Goal: Navigation & Orientation: Understand site structure

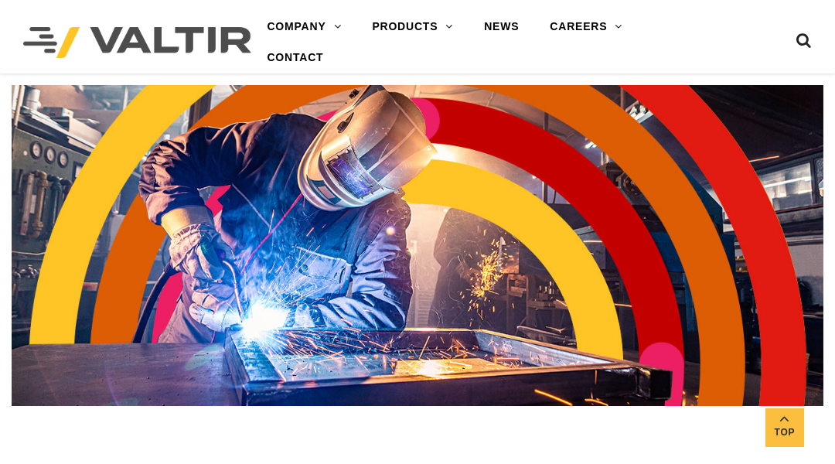
scroll to position [2599, 0]
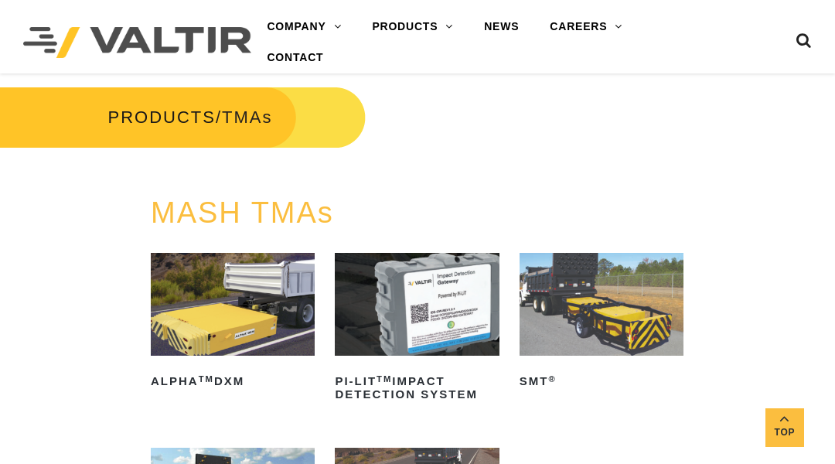
scroll to position [1854, 0]
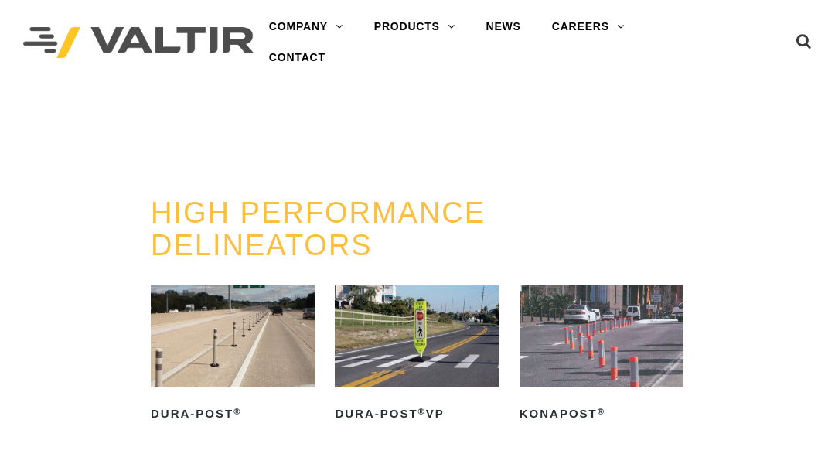
scroll to position [1490, 0]
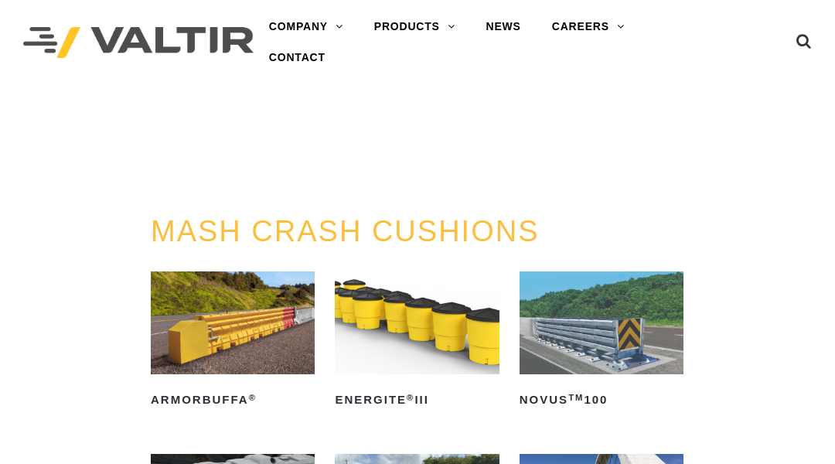
scroll to position [4256, 0]
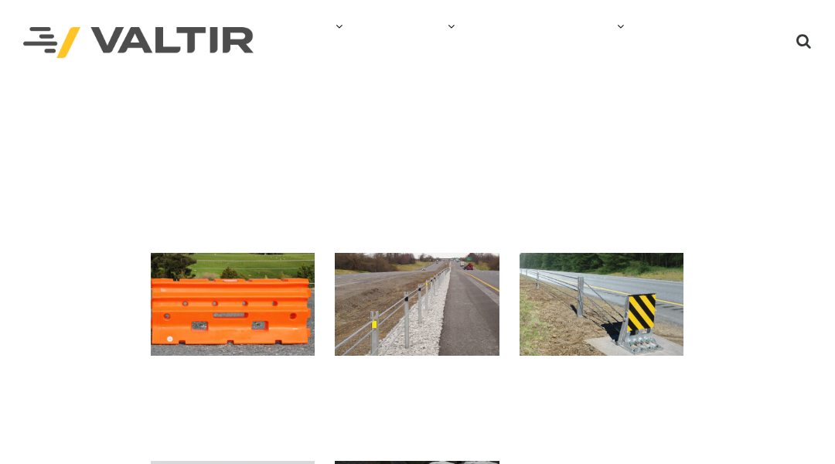
scroll to position [2736, 0]
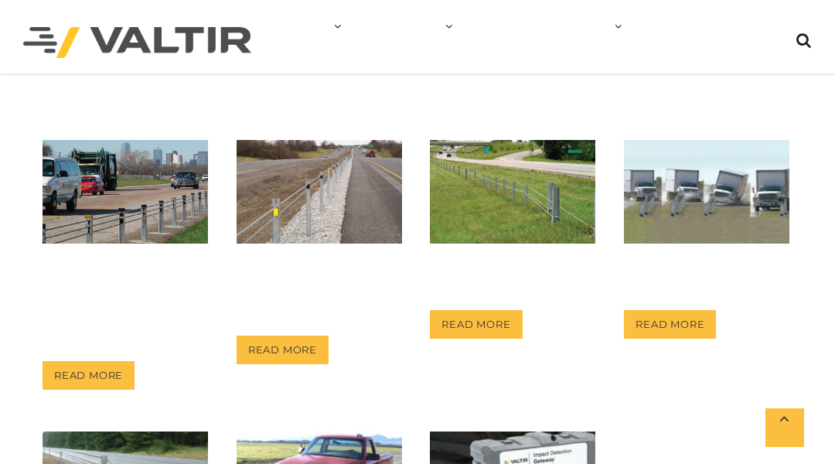
scroll to position [800, 0]
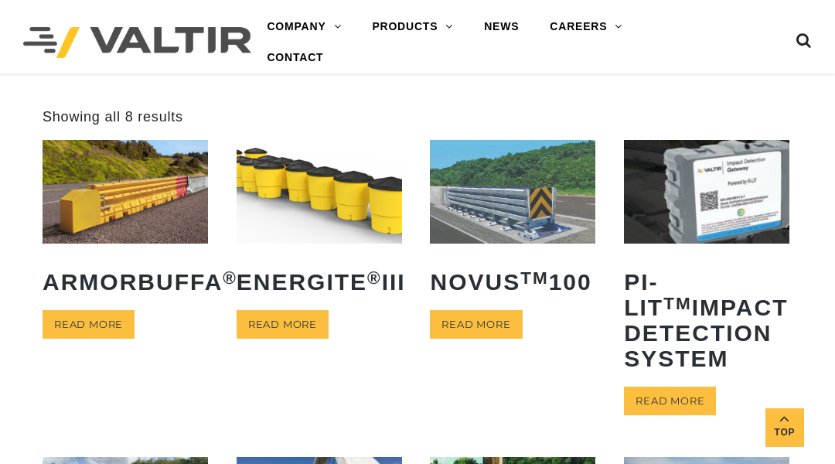
scroll to position [775, 0]
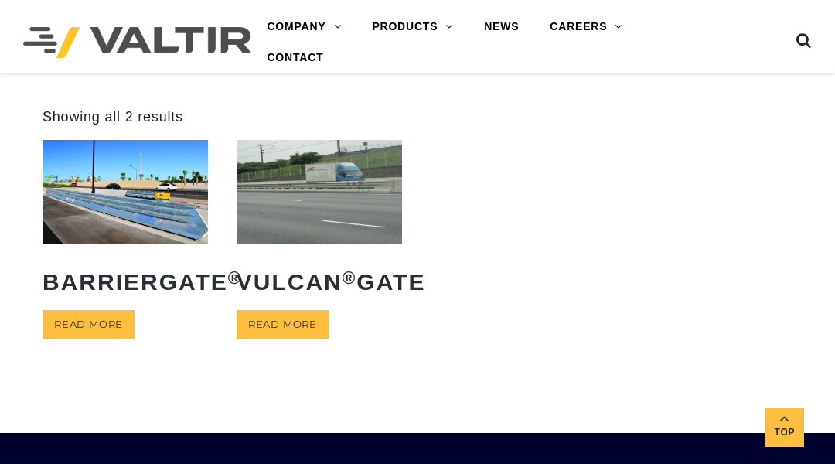
scroll to position [458, 0]
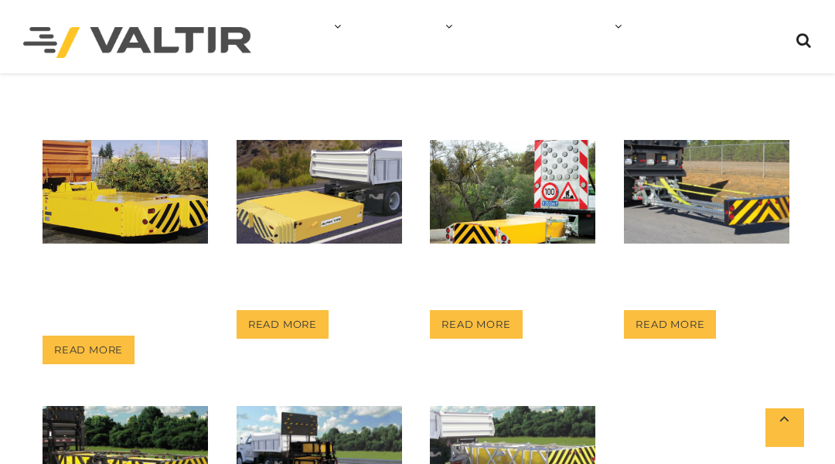
scroll to position [698, 0]
